Goal: Task Accomplishment & Management: Use online tool/utility

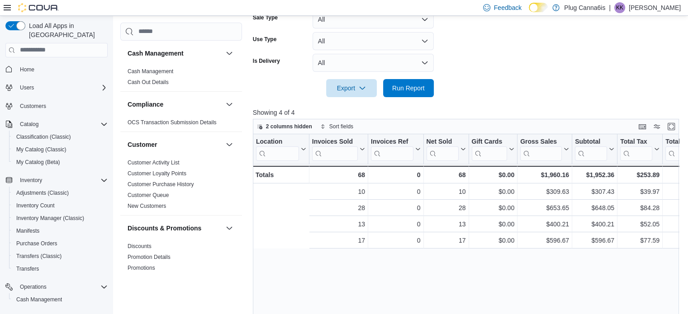
scroll to position [0, 118]
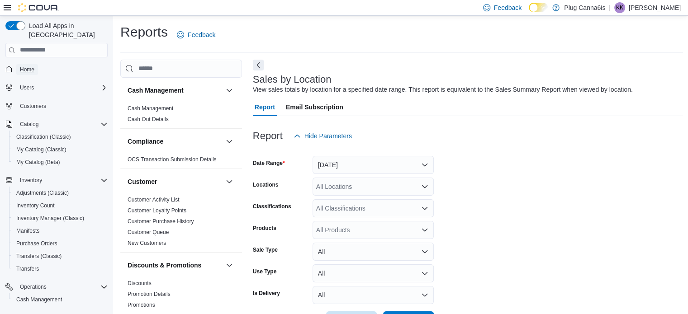
click at [33, 66] on span "Home" at bounding box center [27, 69] width 14 height 7
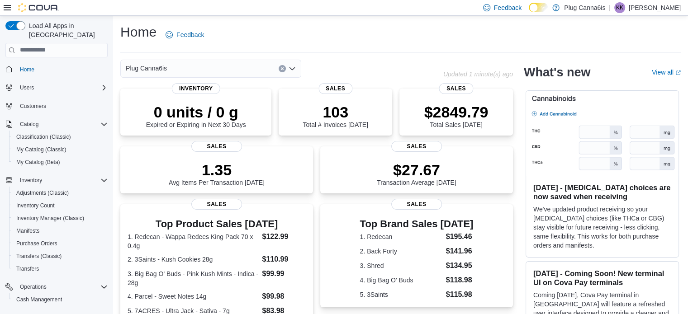
click at [281, 69] on icon "Clear input" at bounding box center [283, 69] width 4 height 4
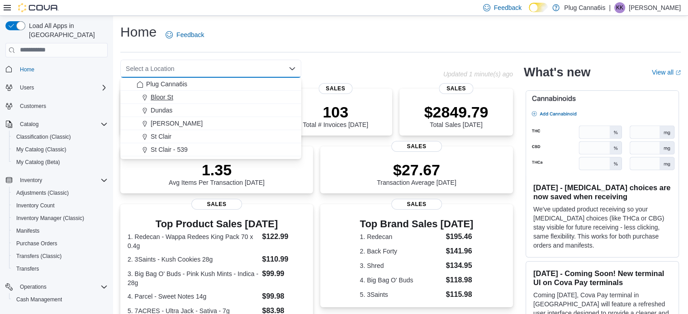
click at [159, 98] on span "Bloor St" at bounding box center [162, 97] width 23 height 9
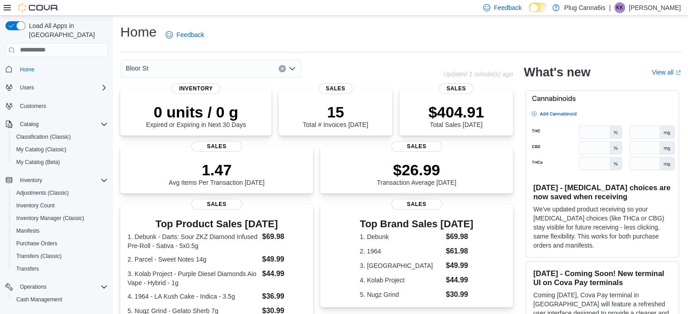
click at [281, 70] on icon "Clear input" at bounding box center [283, 69] width 4 height 4
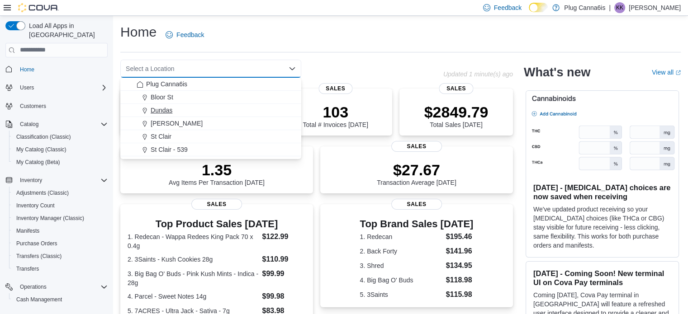
click at [157, 106] on span "Dundas" at bounding box center [162, 110] width 22 height 9
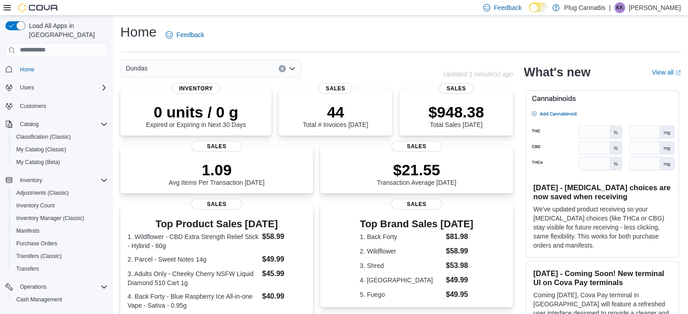
click at [283, 67] on icon "Clear input" at bounding box center [283, 69] width 4 height 4
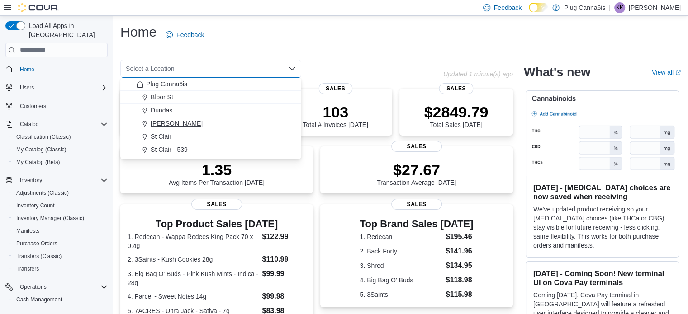
click at [160, 121] on span "[PERSON_NAME]" at bounding box center [177, 123] width 52 height 9
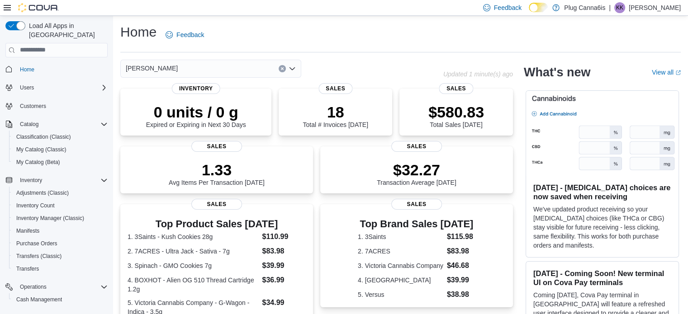
click at [284, 69] on button "Clear input" at bounding box center [282, 68] width 7 height 7
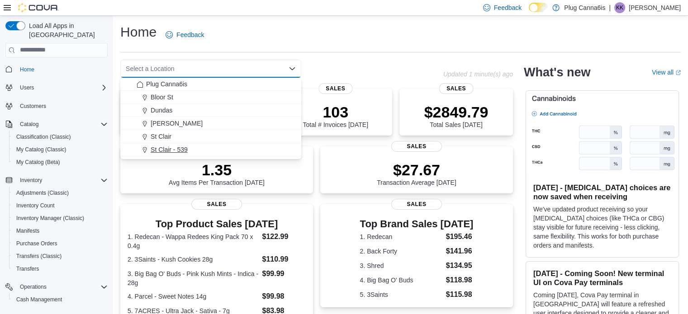
click at [186, 153] on span "St Clair - 539" at bounding box center [169, 149] width 37 height 9
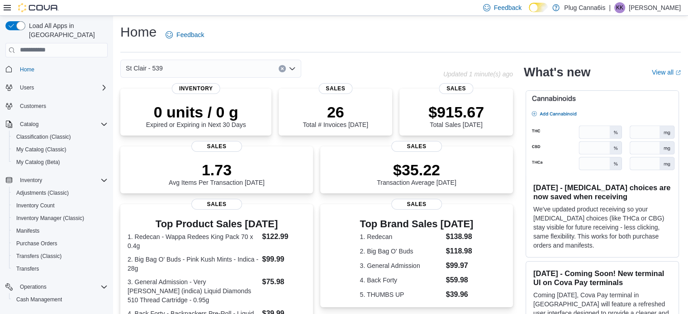
click at [283, 68] on icon "Clear input" at bounding box center [283, 69] width 4 height 4
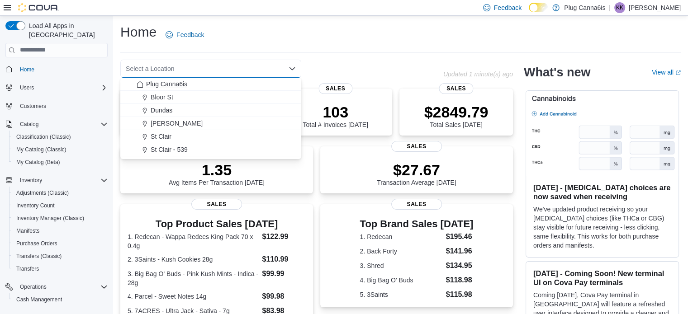
click at [151, 80] on span "Plug Canna6is" at bounding box center [166, 84] width 41 height 9
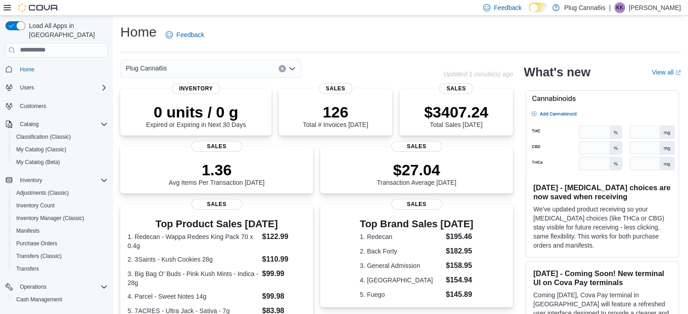
click at [328, 63] on div "Plug Canna6is" at bounding box center [281, 69] width 323 height 18
click at [282, 69] on icon "Clear input" at bounding box center [282, 68] width 2 height 2
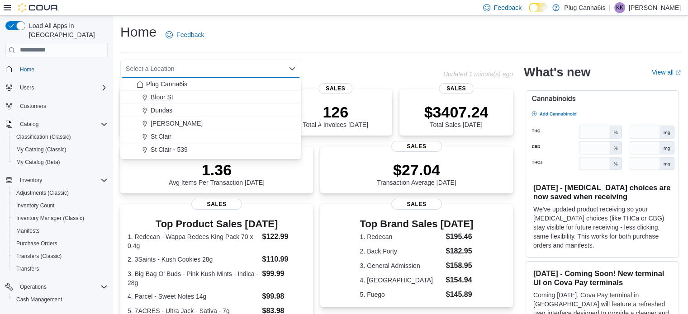
click at [162, 93] on span "Bloor St" at bounding box center [162, 97] width 23 height 9
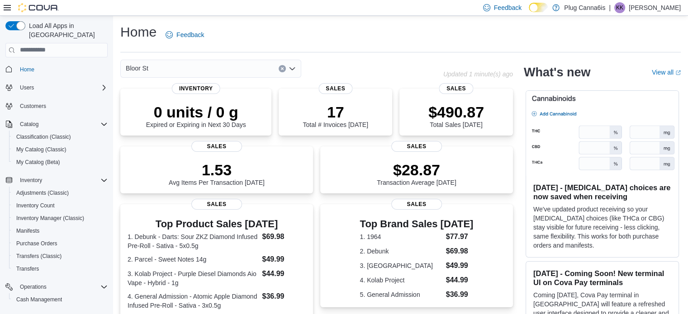
click at [279, 68] on button "Clear input" at bounding box center [282, 68] width 7 height 7
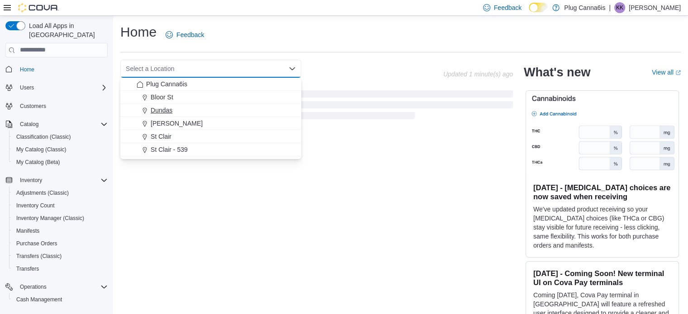
click at [160, 113] on span "Dundas" at bounding box center [162, 110] width 22 height 9
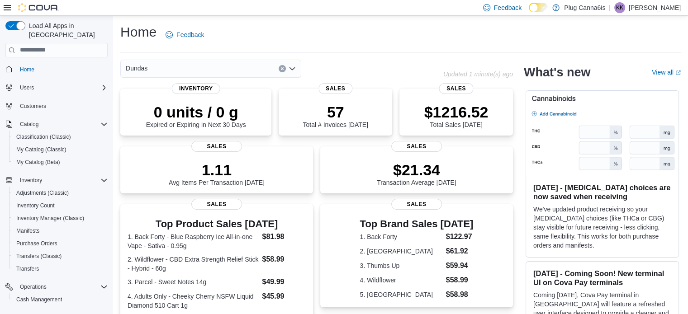
click at [284, 71] on button "Clear input" at bounding box center [282, 68] width 7 height 7
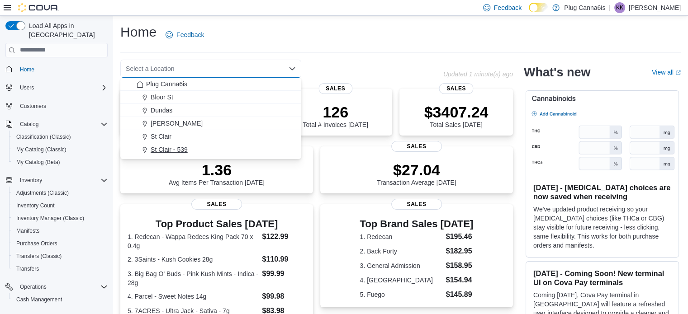
click at [157, 146] on span "St Clair - 539" at bounding box center [169, 149] width 37 height 9
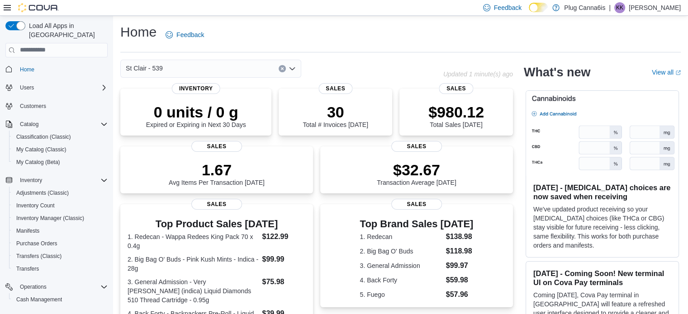
click at [283, 68] on icon "Clear input" at bounding box center [282, 68] width 2 height 2
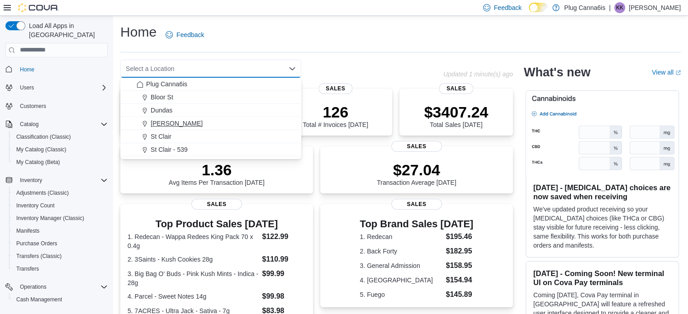
click at [161, 127] on span "[PERSON_NAME]" at bounding box center [177, 123] width 52 height 9
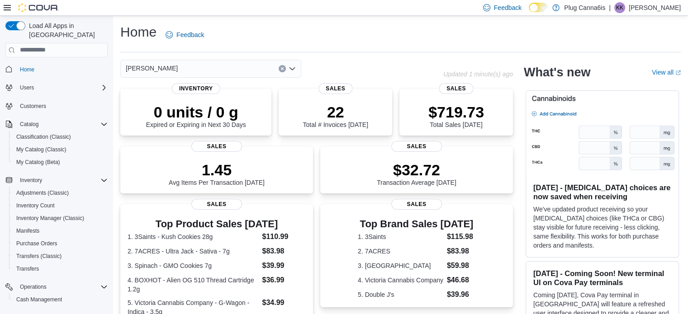
click at [280, 68] on button "Clear input" at bounding box center [282, 68] width 7 height 7
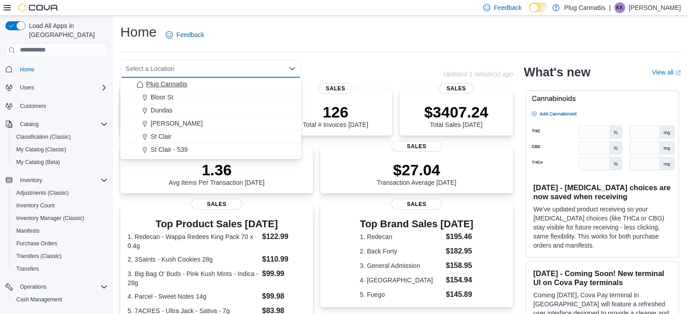
click at [169, 83] on span "Plug Canna6is" at bounding box center [166, 84] width 41 height 9
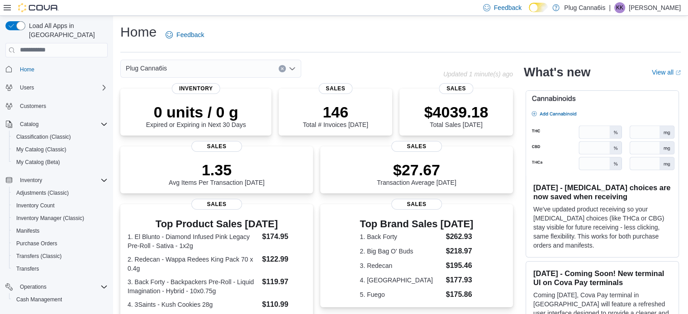
click at [281, 69] on icon "Clear input" at bounding box center [283, 69] width 4 height 4
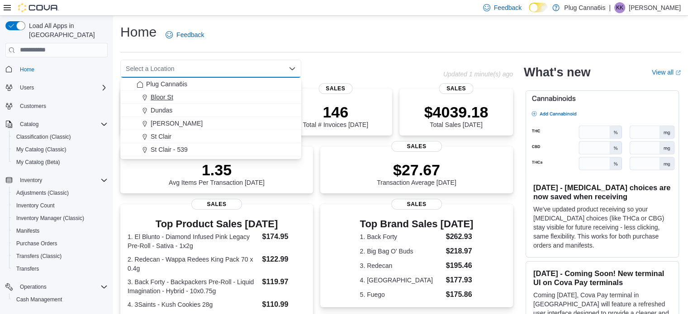
click at [173, 101] on span "Bloor St" at bounding box center [162, 97] width 23 height 9
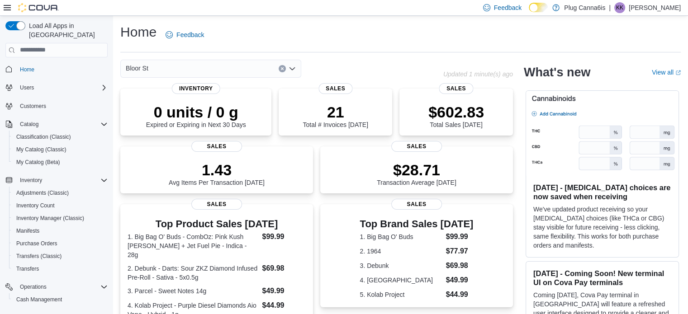
click at [284, 70] on icon "Clear input" at bounding box center [283, 69] width 4 height 4
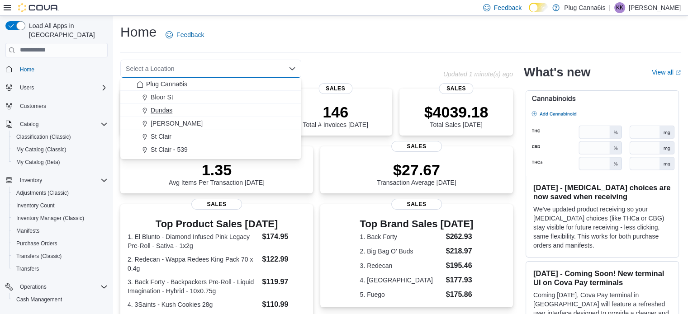
click at [156, 115] on button "Dundas" at bounding box center [210, 110] width 181 height 13
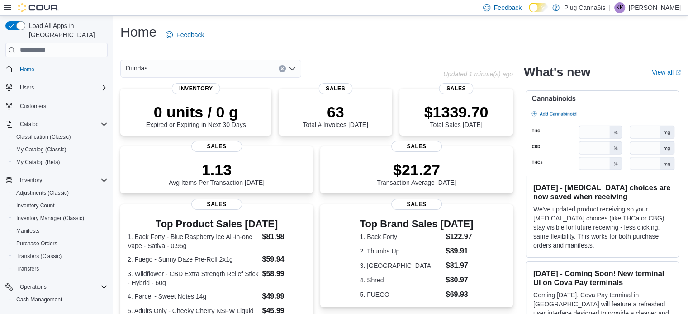
click at [281, 68] on icon "Clear input" at bounding box center [283, 69] width 4 height 4
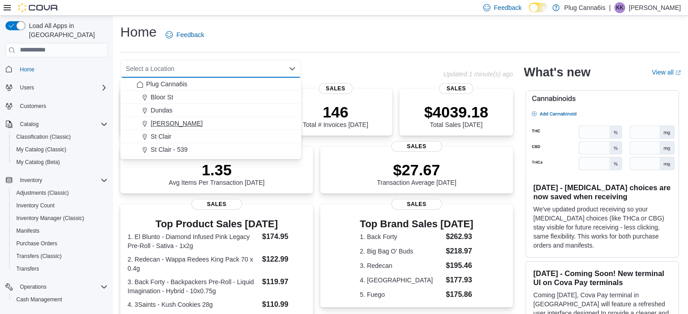
click at [160, 122] on span "[PERSON_NAME]" at bounding box center [177, 123] width 52 height 9
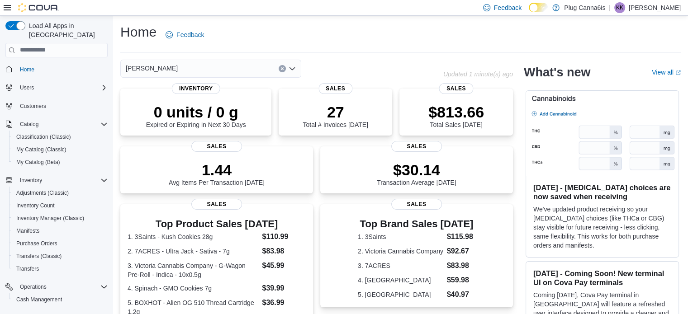
click at [282, 69] on icon "Clear input" at bounding box center [282, 68] width 2 height 2
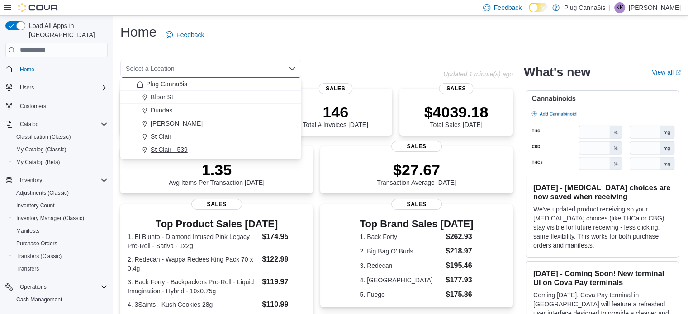
click at [181, 149] on span "St Clair - 539" at bounding box center [169, 149] width 37 height 9
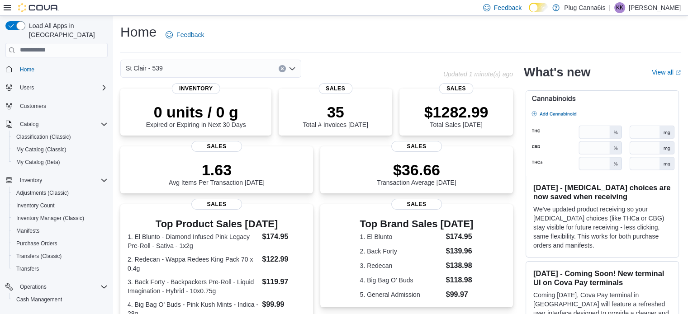
click at [280, 68] on button "Clear input" at bounding box center [282, 68] width 7 height 7
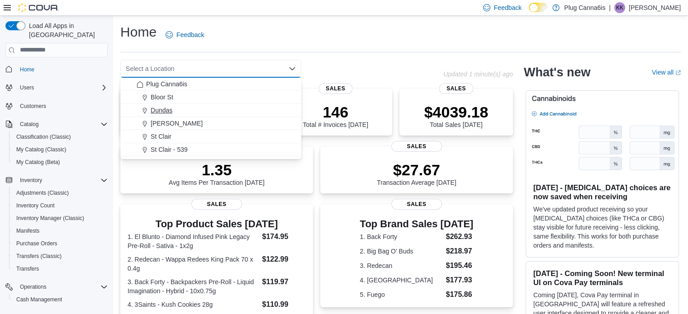
click at [171, 106] on span "Dundas" at bounding box center [162, 110] width 22 height 9
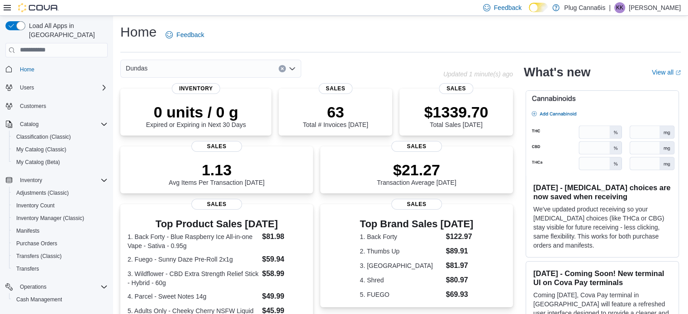
click at [279, 67] on button "Clear input" at bounding box center [282, 68] width 7 height 7
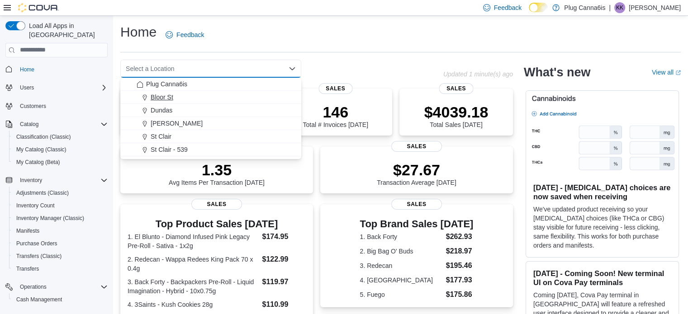
click at [157, 95] on span "Bloor St" at bounding box center [162, 97] width 23 height 9
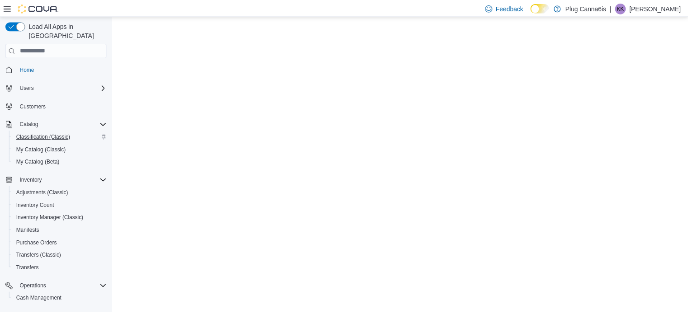
scroll to position [78, 0]
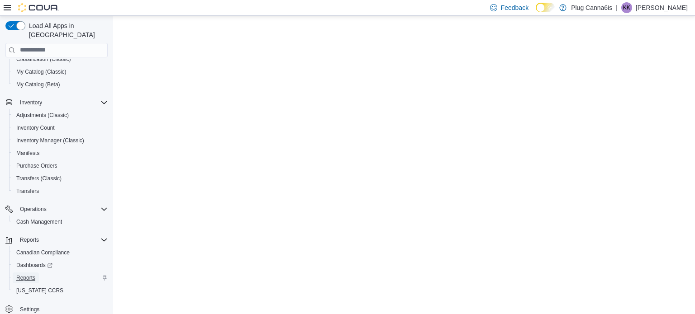
click at [37, 273] on link "Reports" at bounding box center [26, 278] width 26 height 11
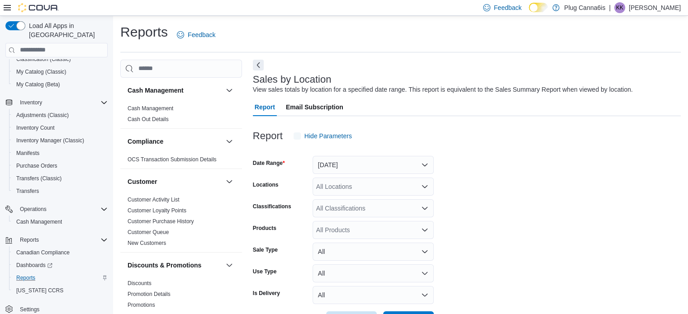
scroll to position [21, 0]
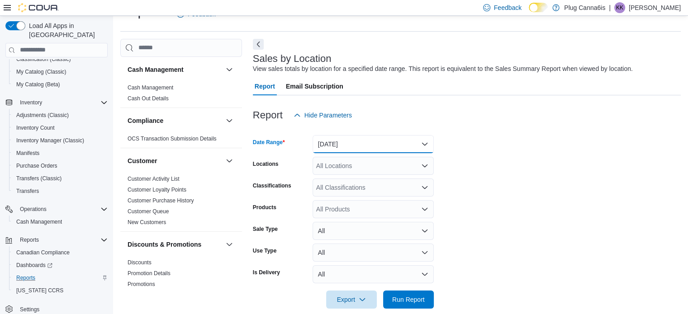
click at [378, 150] on button "[DATE]" at bounding box center [373, 144] width 121 height 18
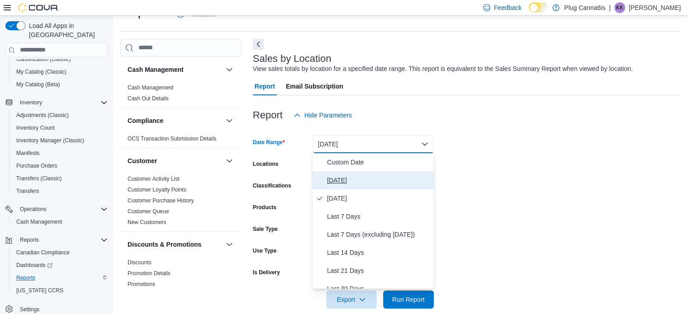
click at [345, 184] on span "[DATE]" at bounding box center [378, 180] width 103 height 11
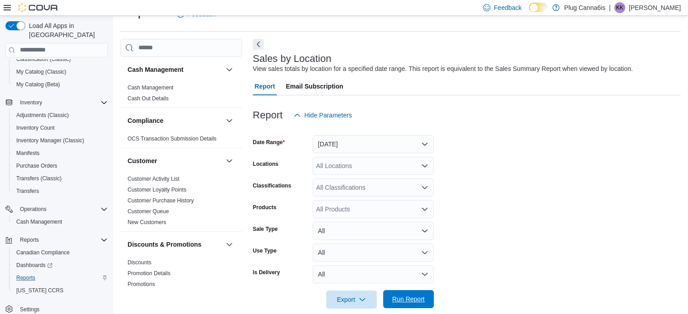
click at [421, 302] on span "Run Report" at bounding box center [408, 299] width 33 height 9
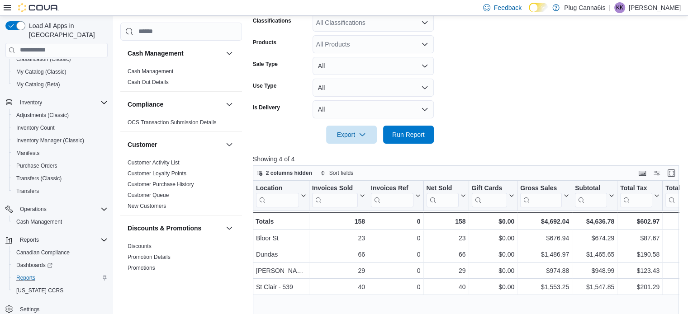
scroll to position [186, 0]
click at [406, 139] on span "Run Report" at bounding box center [409, 134] width 40 height 18
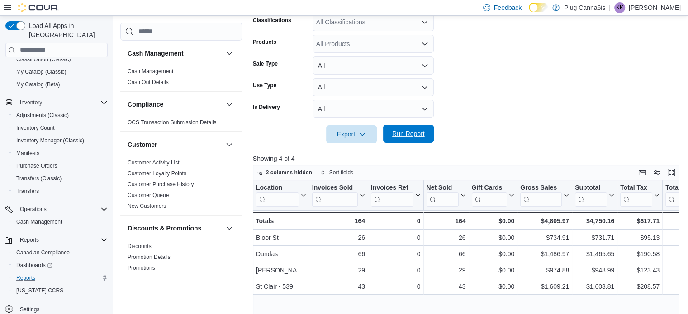
click at [416, 138] on span "Run Report" at bounding box center [409, 134] width 40 height 18
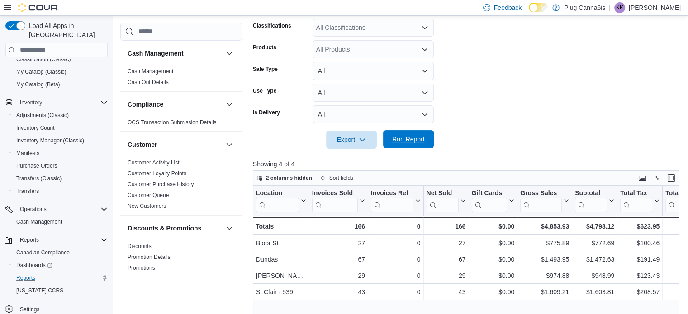
click at [401, 139] on span "Run Report" at bounding box center [408, 139] width 33 height 9
click at [410, 138] on span "Run Report" at bounding box center [408, 139] width 33 height 9
click at [417, 137] on span "Run Report" at bounding box center [408, 139] width 33 height 9
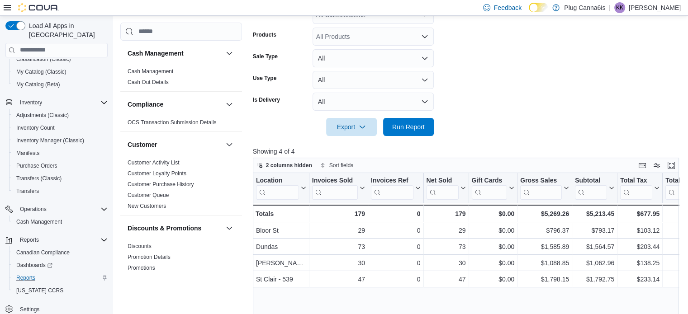
scroll to position [194, 0]
click at [399, 133] on span "Run Report" at bounding box center [409, 126] width 40 height 18
click at [412, 133] on span "Run Report" at bounding box center [409, 126] width 40 height 18
click at [412, 124] on span "Run Report" at bounding box center [408, 126] width 33 height 9
click at [414, 129] on span "Run Report" at bounding box center [408, 126] width 33 height 9
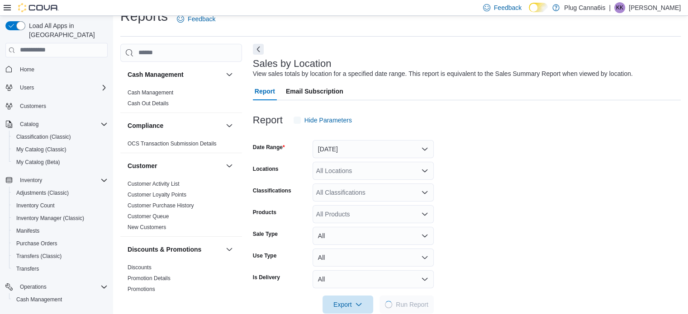
scroll to position [21, 0]
